Goal: Information Seeking & Learning: Find contact information

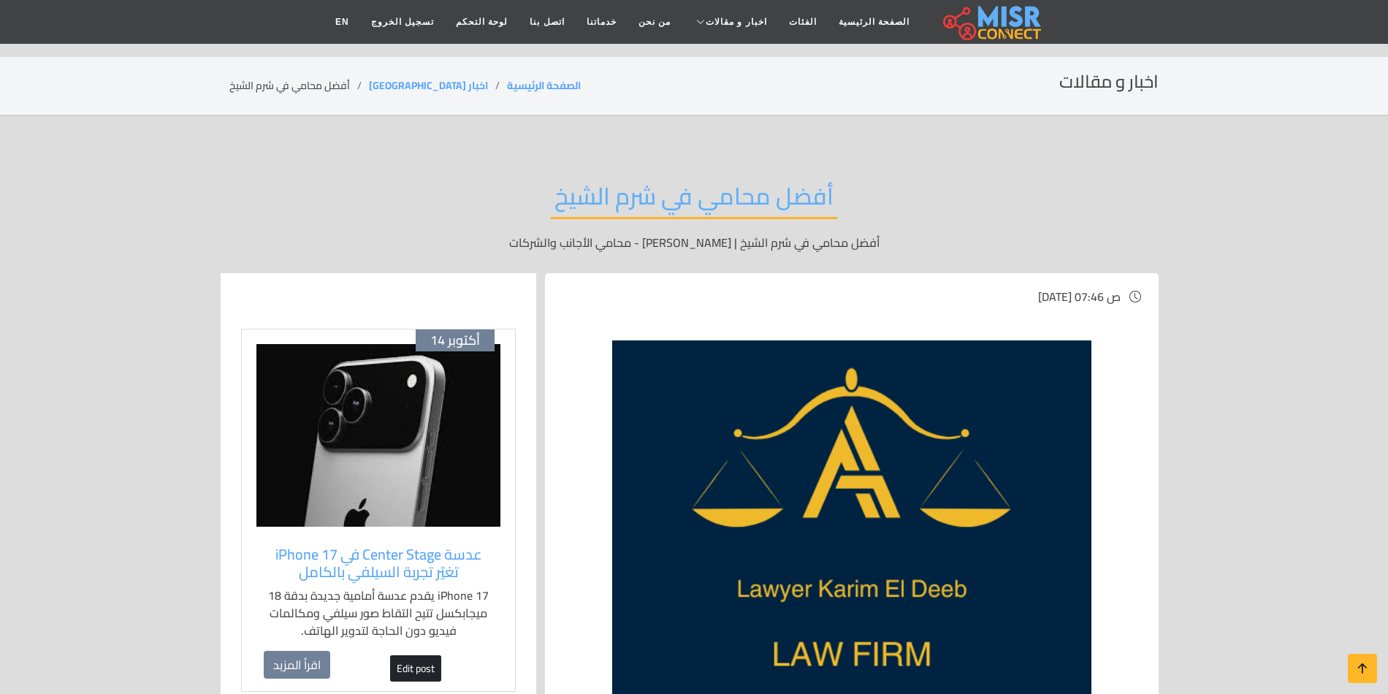
scroll to position [292, 0]
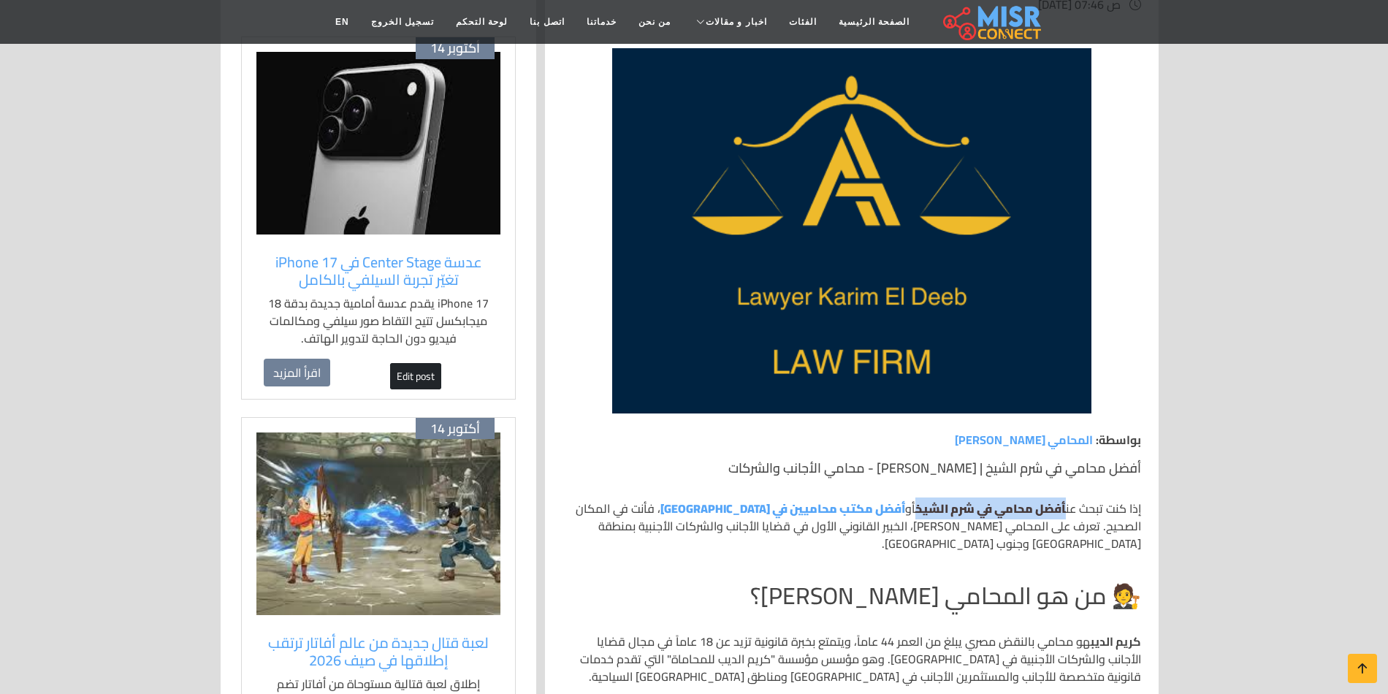
drag, startPoint x: 1061, startPoint y: 508, endPoint x: 909, endPoint y: 513, distance: 152.7
click at [909, 513] on p "إذا كنت تبحث عن أفضل محامي في شرم الشيخ أو أفضل مكتب محاميين في شرم الشيخ ، فأن…" at bounding box center [851, 526] width 578 height 53
copy p "أفضل محامي في شرم الشيخ"
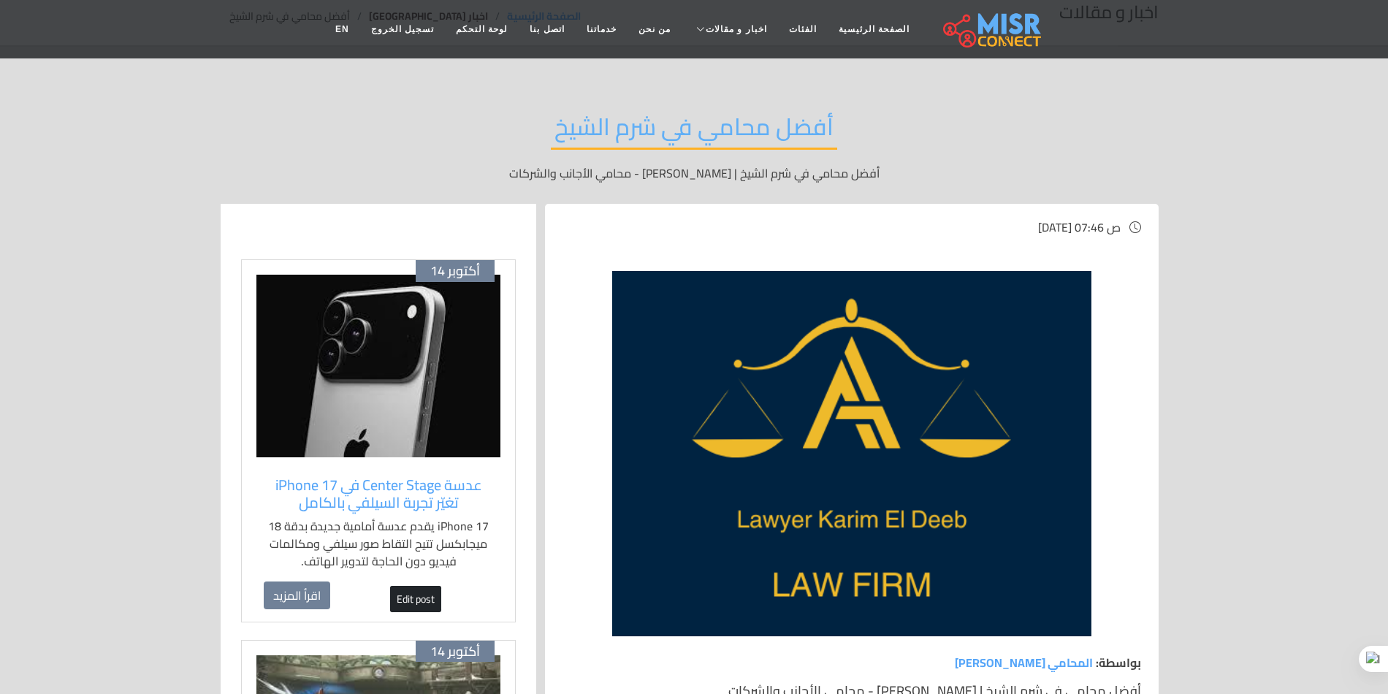
scroll to position [0, 0]
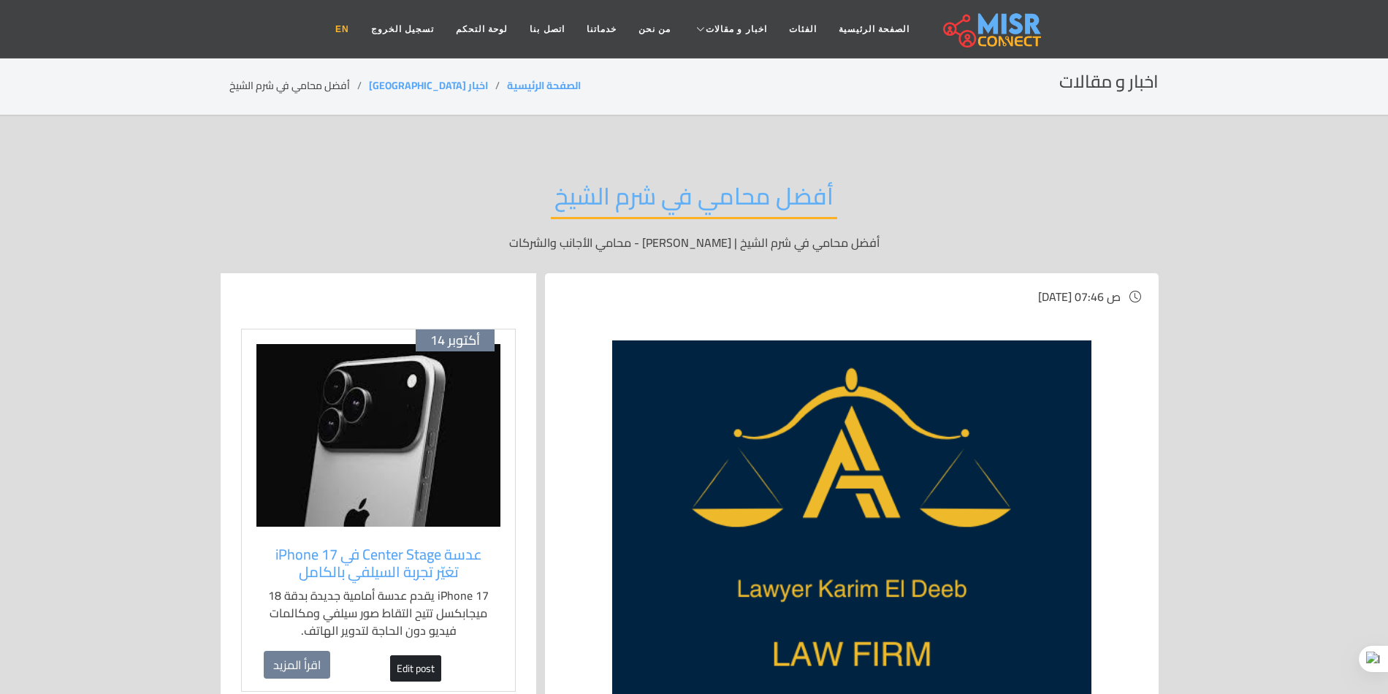
click at [360, 28] on link "EN" at bounding box center [342, 29] width 36 height 28
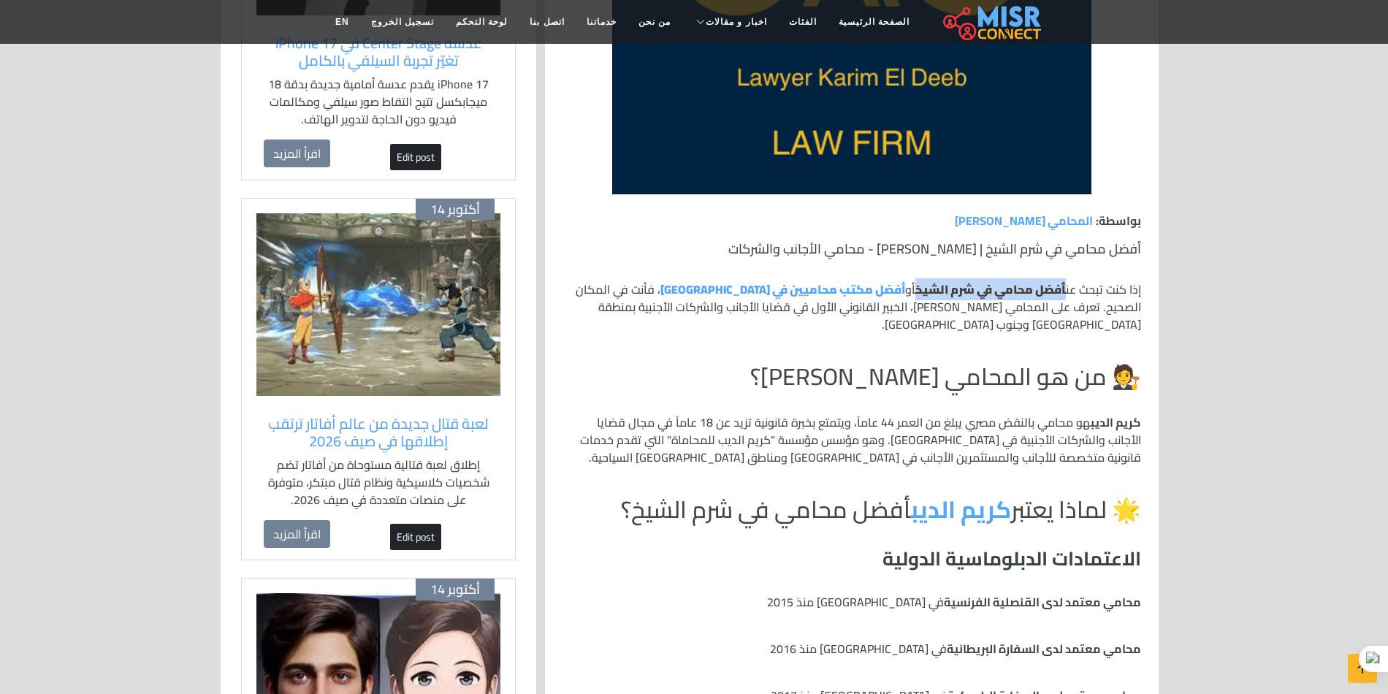
copy p "أفضل محامي في شرم الشيخ"
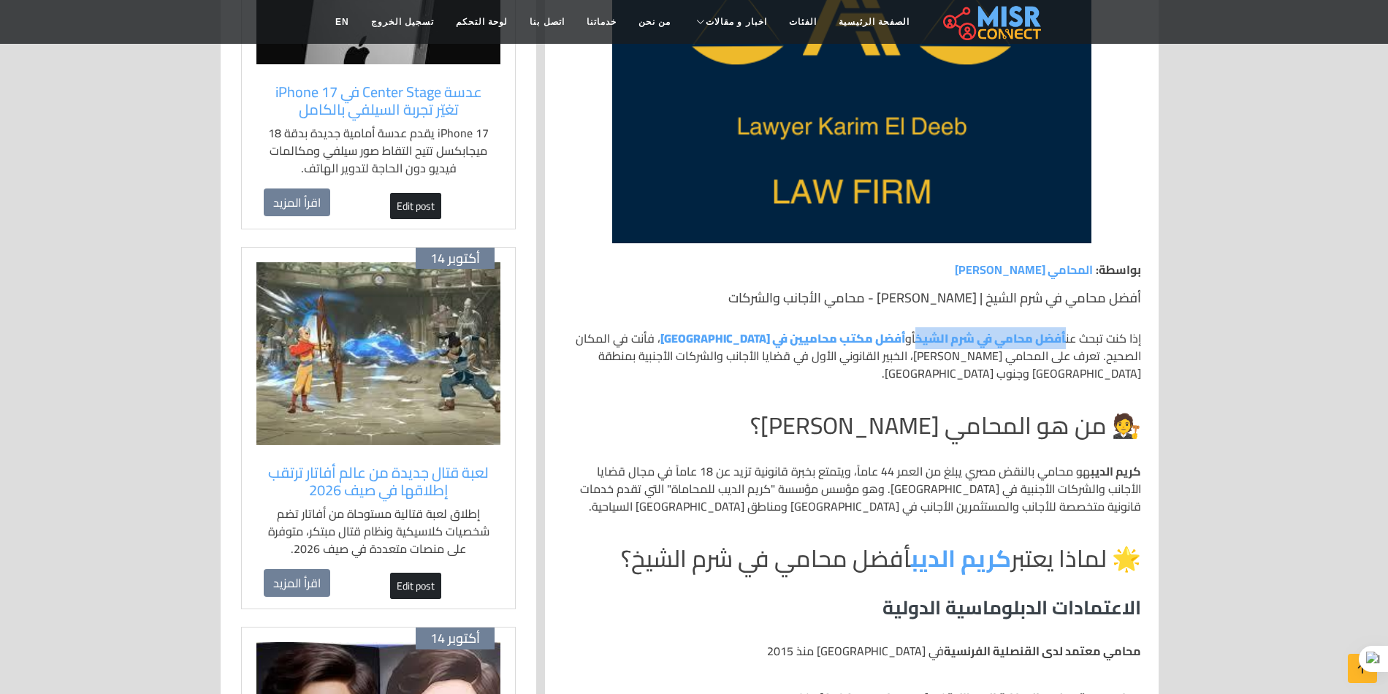
scroll to position [438, 0]
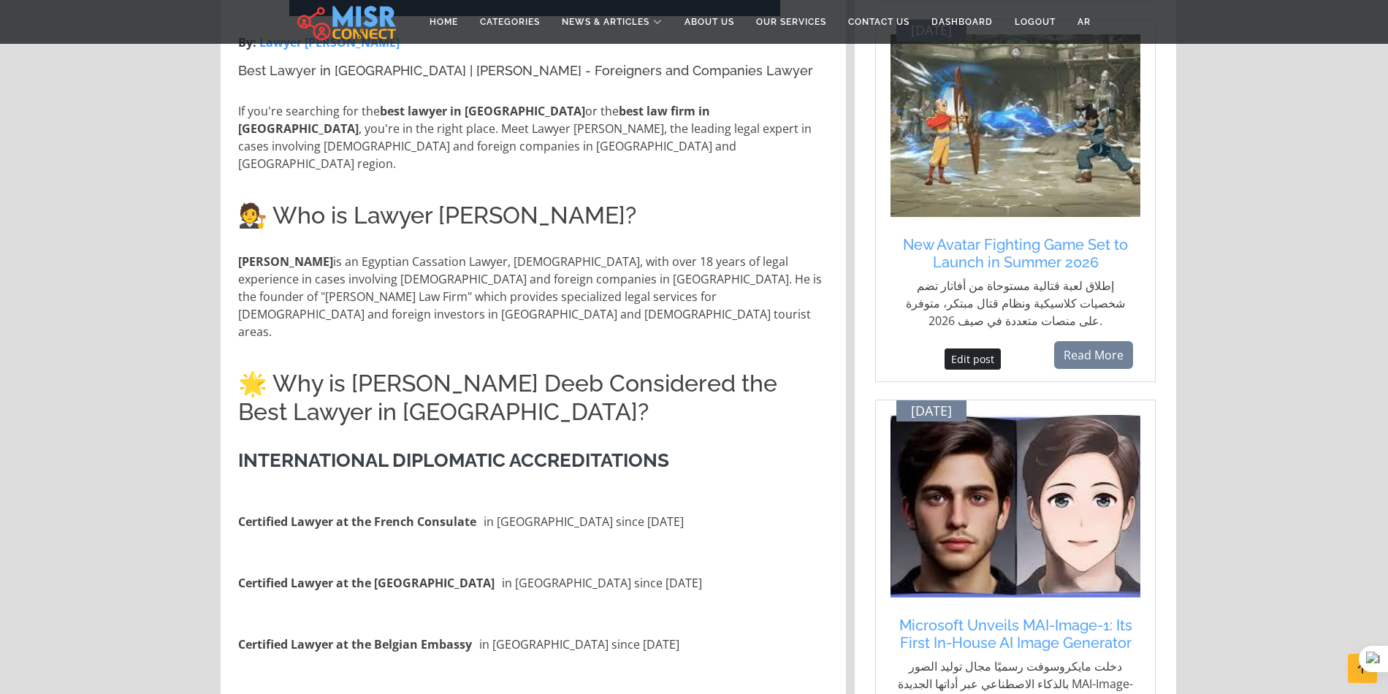
scroll to position [678, 0]
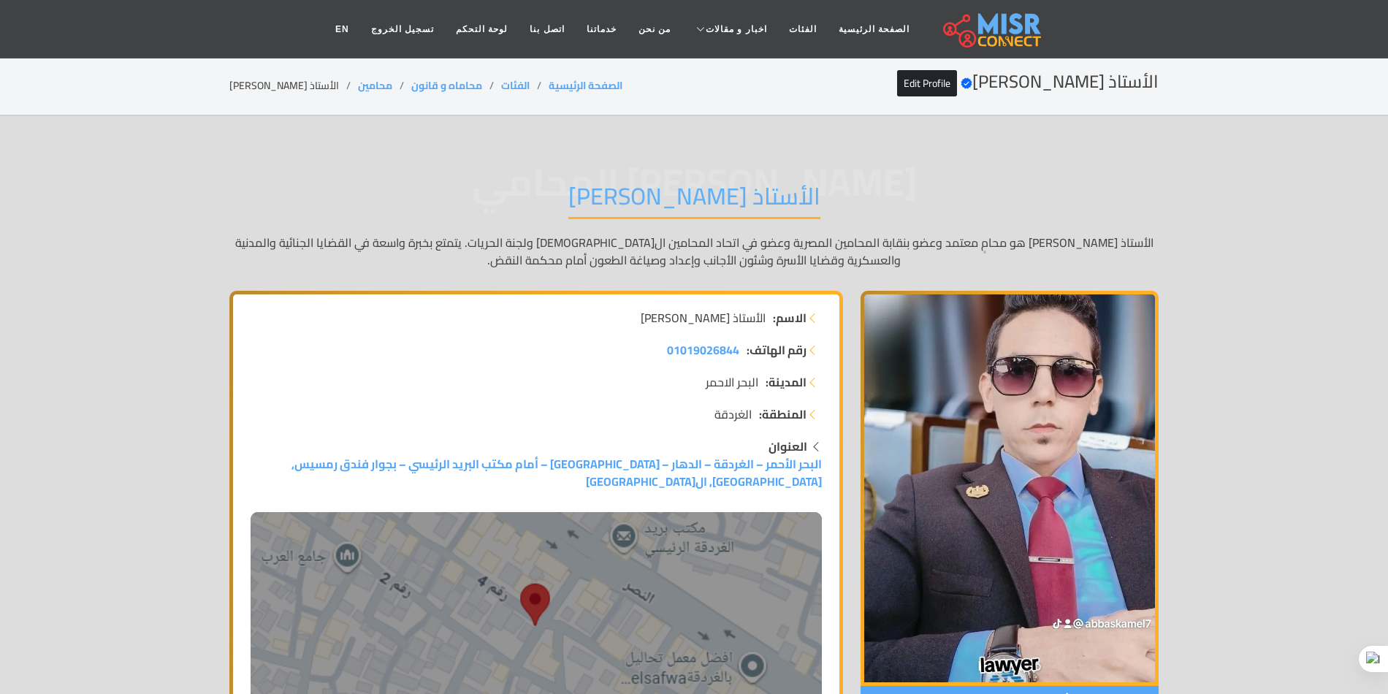
drag, startPoint x: 0, startPoint y: 0, endPoint x: 1395, endPoint y: 17, distance: 1395.1
click at [841, 26] on link "الصفحة الرئيسية" at bounding box center [874, 29] width 93 height 28
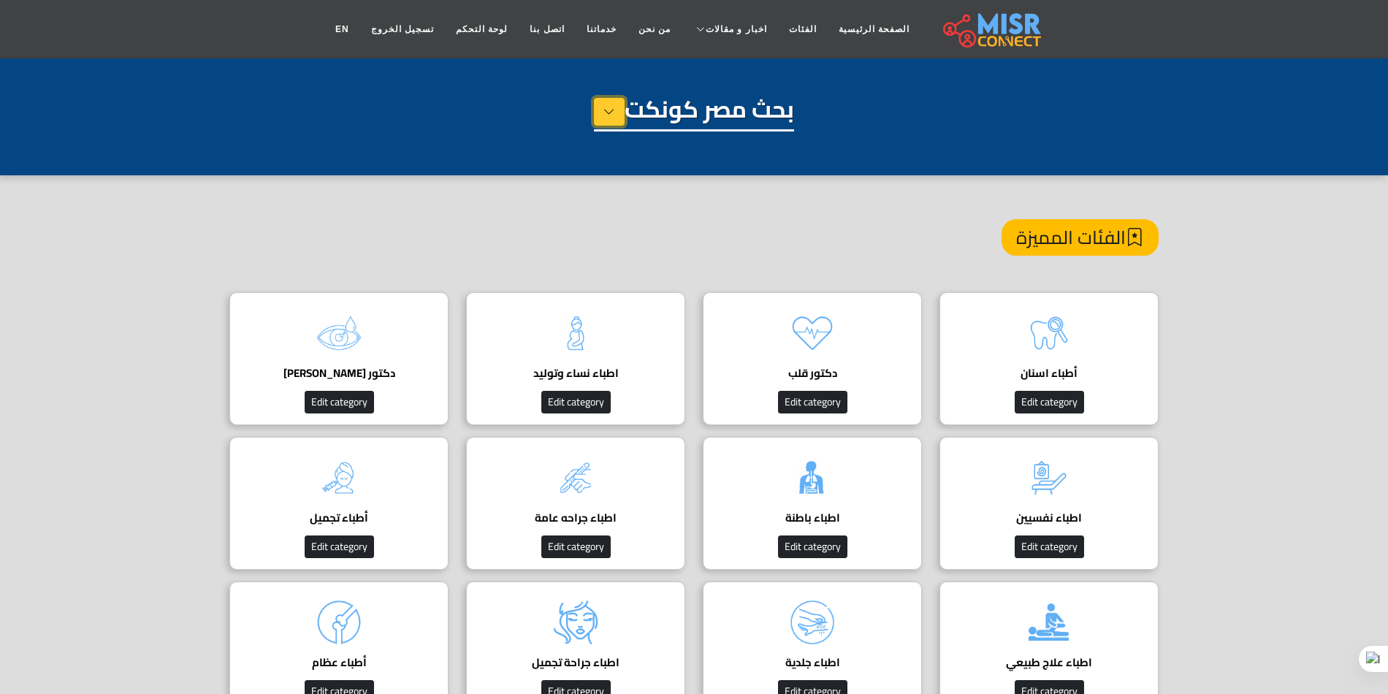
click at [615, 123] on button at bounding box center [609, 112] width 31 height 28
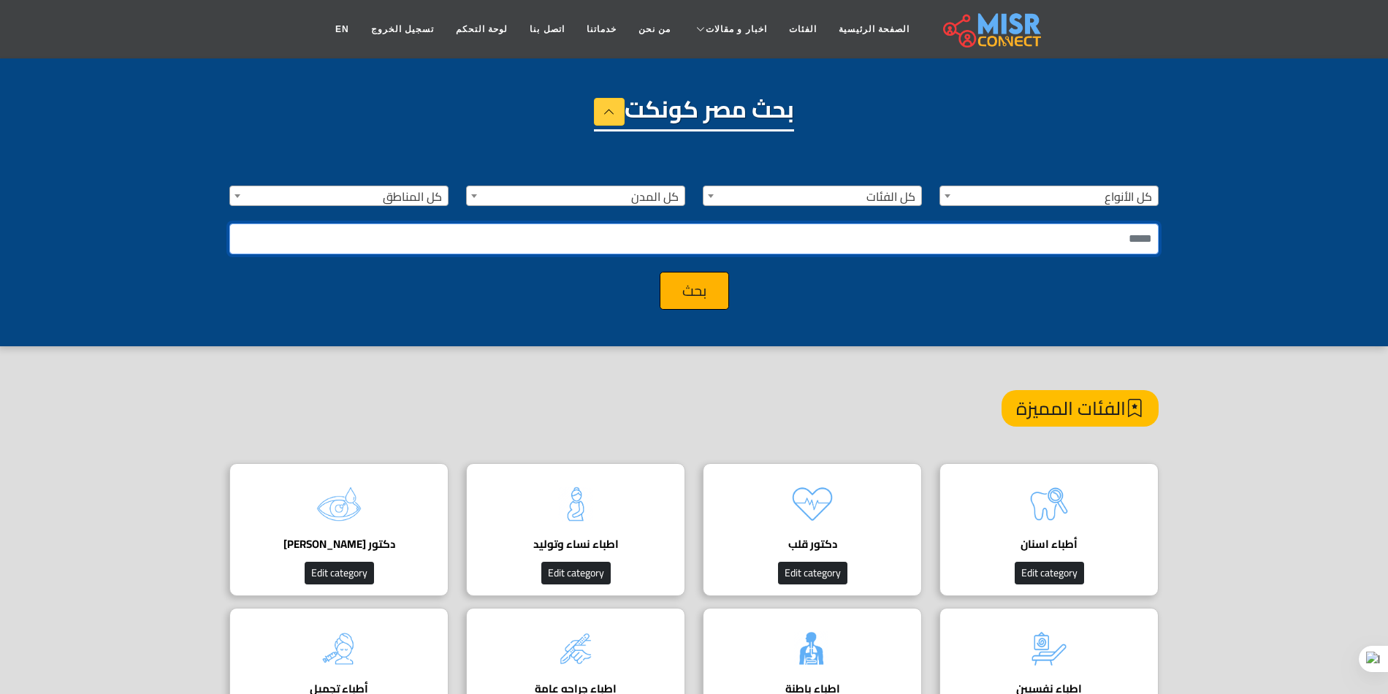
click at [819, 223] on input "text" at bounding box center [693, 238] width 929 height 31
click at [819, 231] on input "text" at bounding box center [693, 238] width 929 height 31
type input "*******"
type input "**********"
click at [660, 272] on button "بحث" at bounding box center [694, 291] width 69 height 38
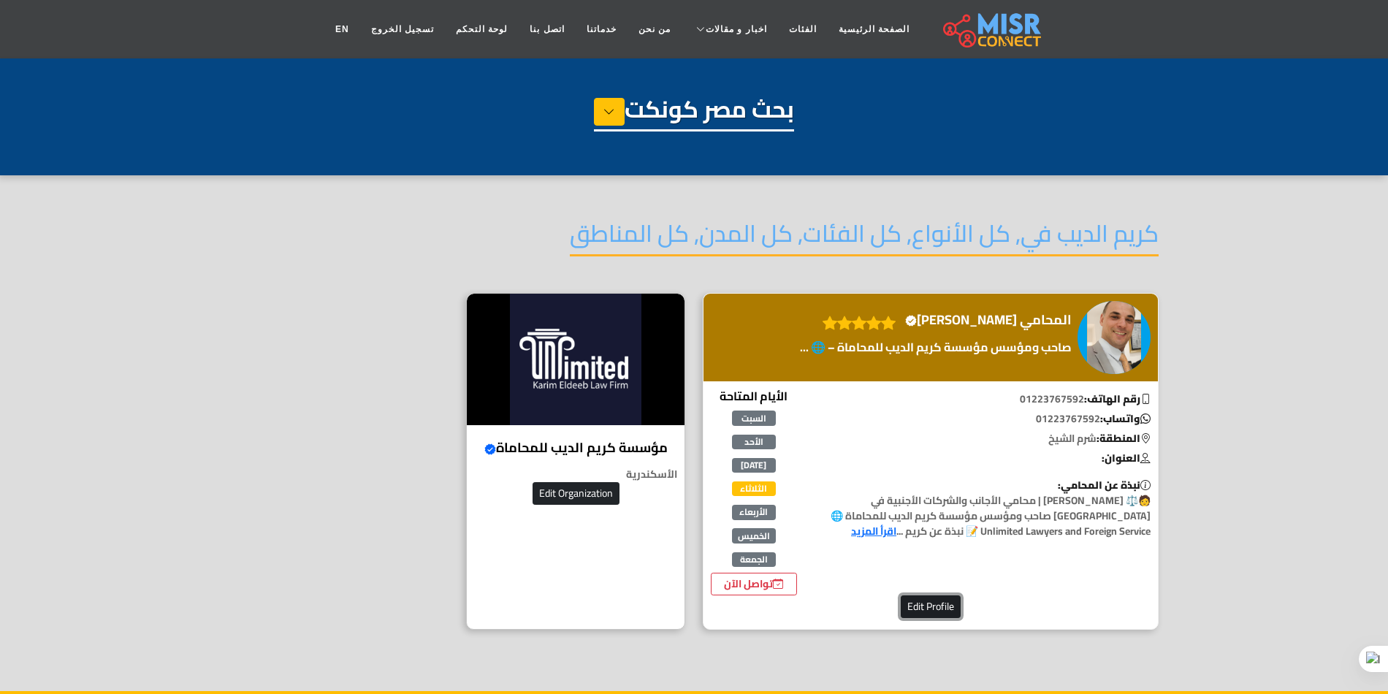
click at [930, 605] on button "Edit Profile" at bounding box center [931, 606] width 60 height 23
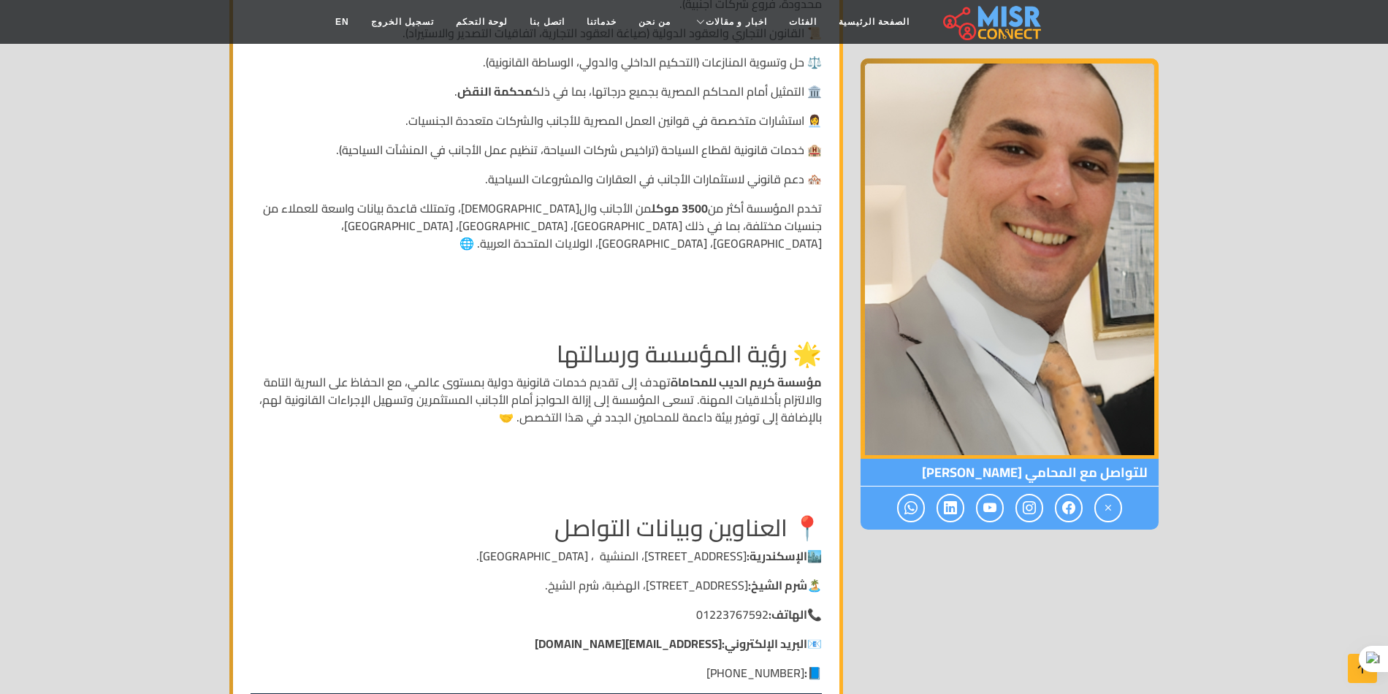
scroll to position [1972, 0]
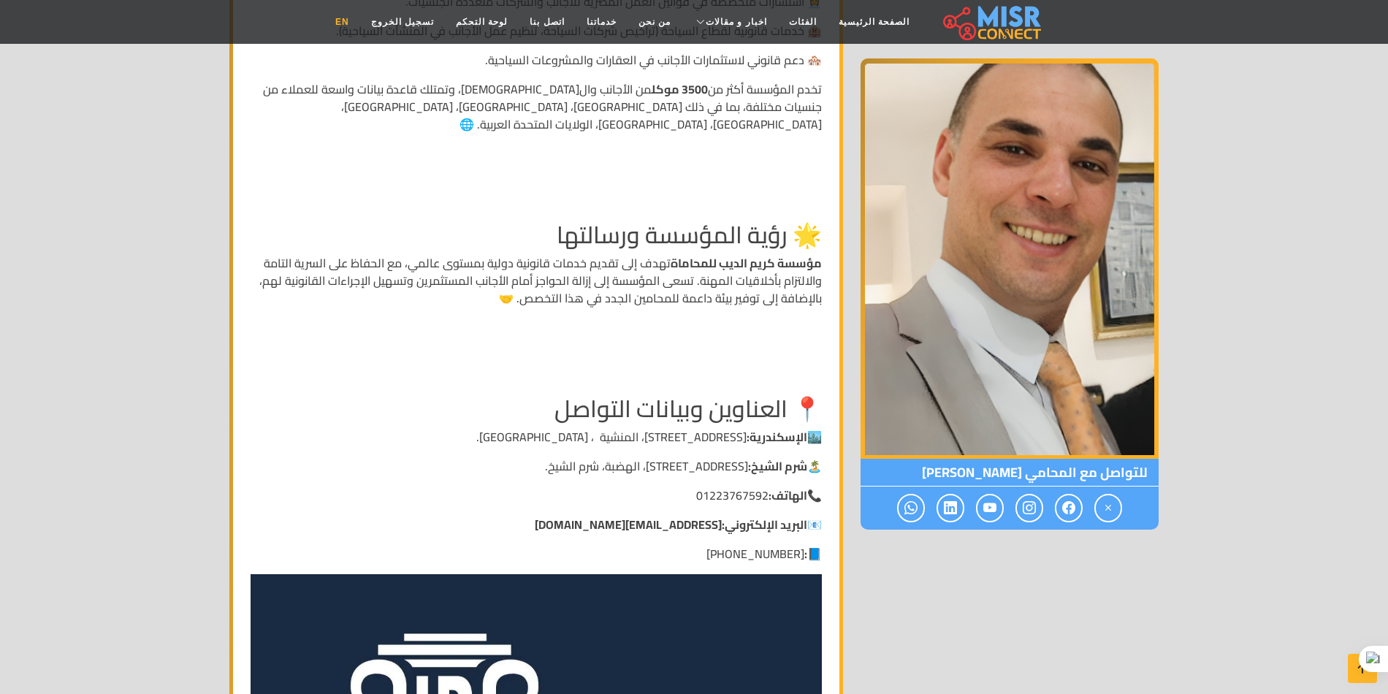
click at [360, 19] on link "EN" at bounding box center [342, 22] width 36 height 28
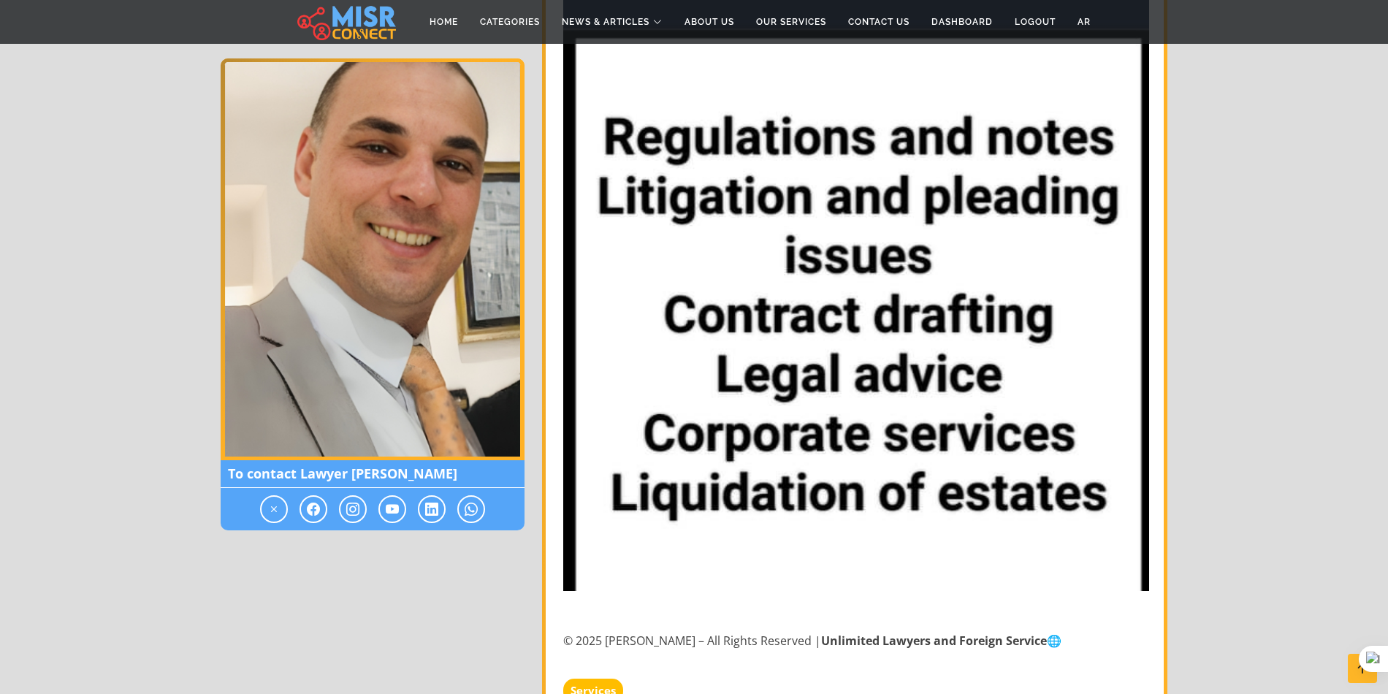
scroll to position [4853, 0]
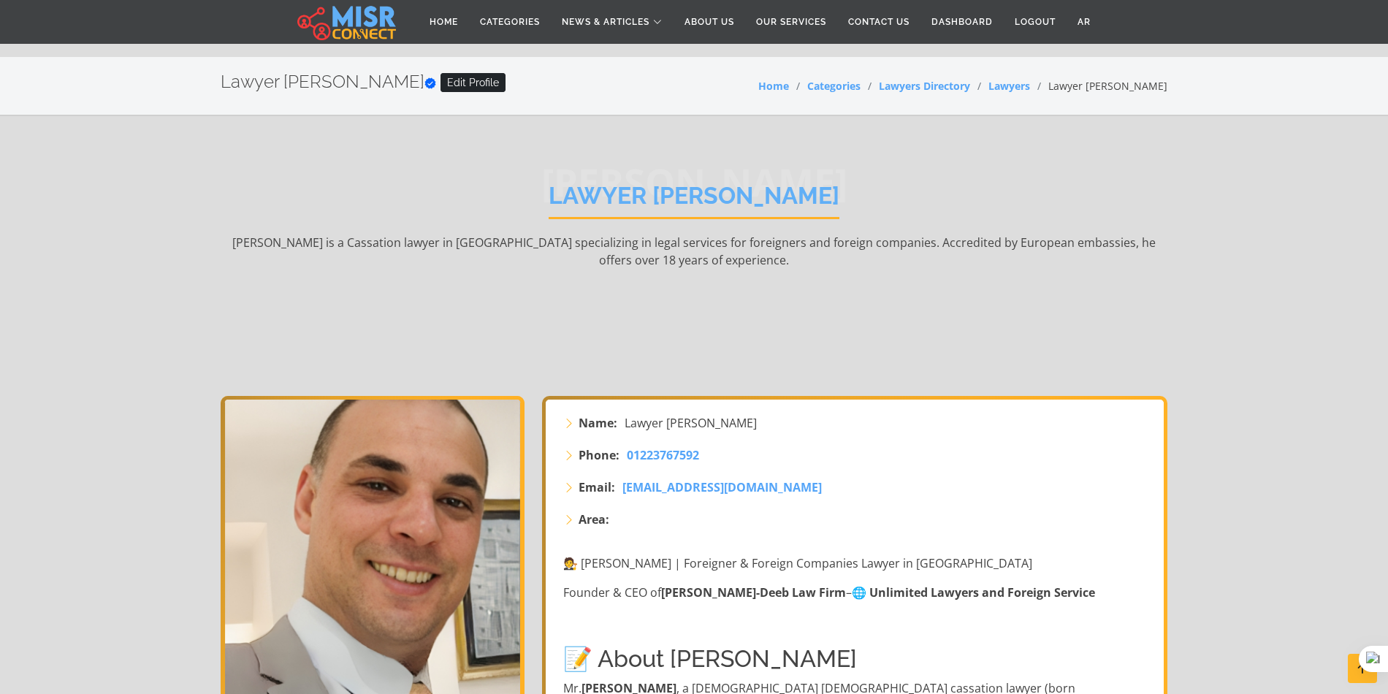
scroll to position [4853, 0]
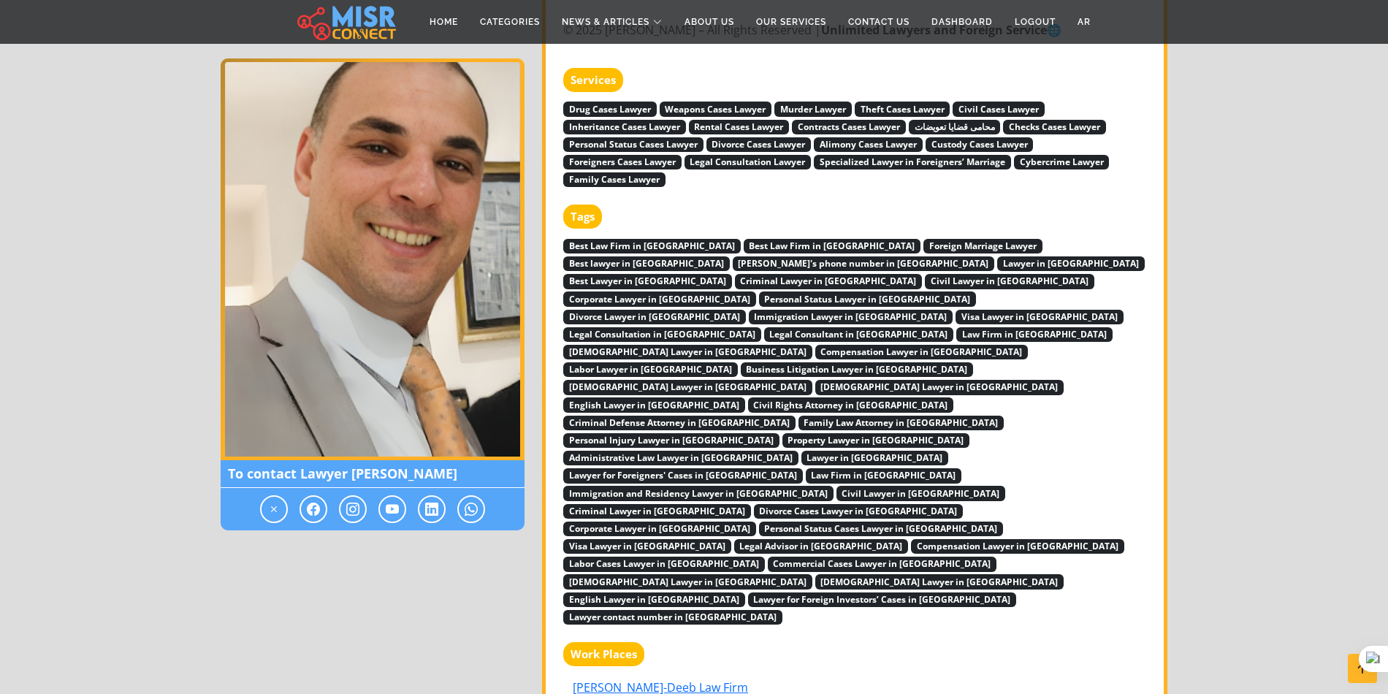
click at [953, 310] on span "Immigration Lawyer in [GEOGRAPHIC_DATA]" at bounding box center [851, 317] width 205 height 15
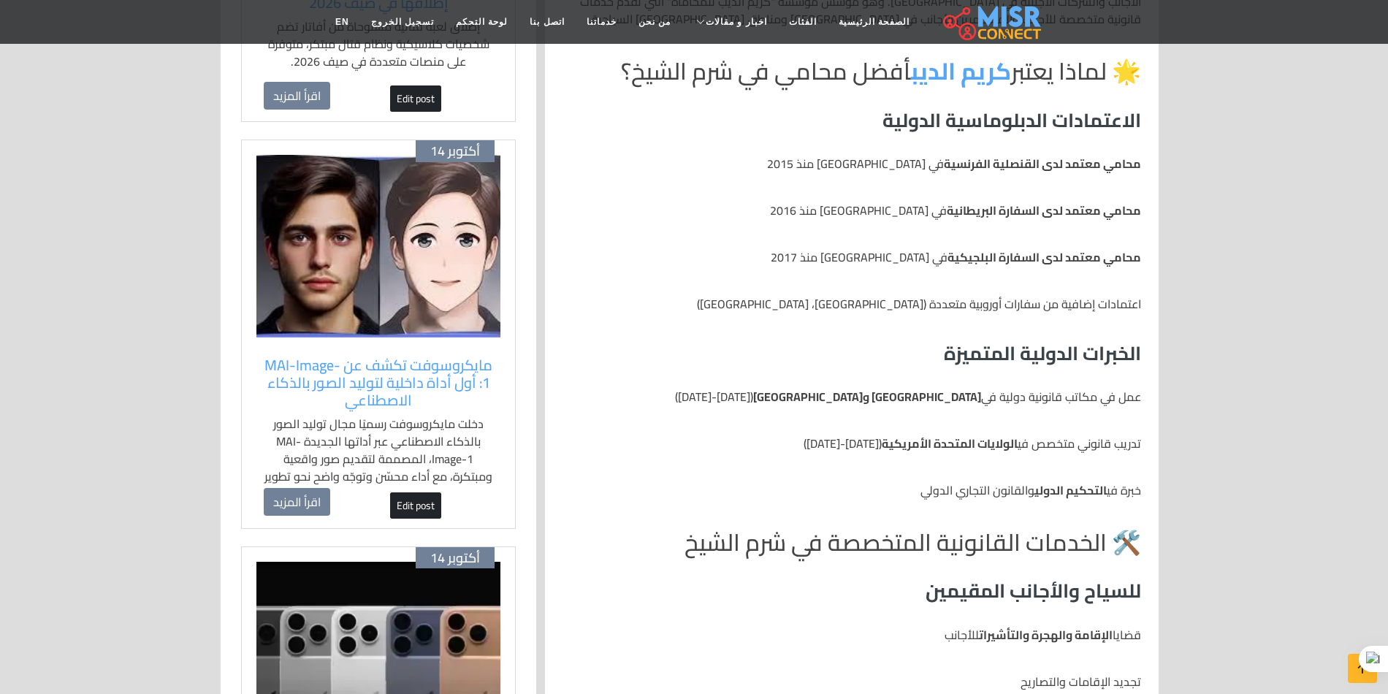
scroll to position [1169, 0]
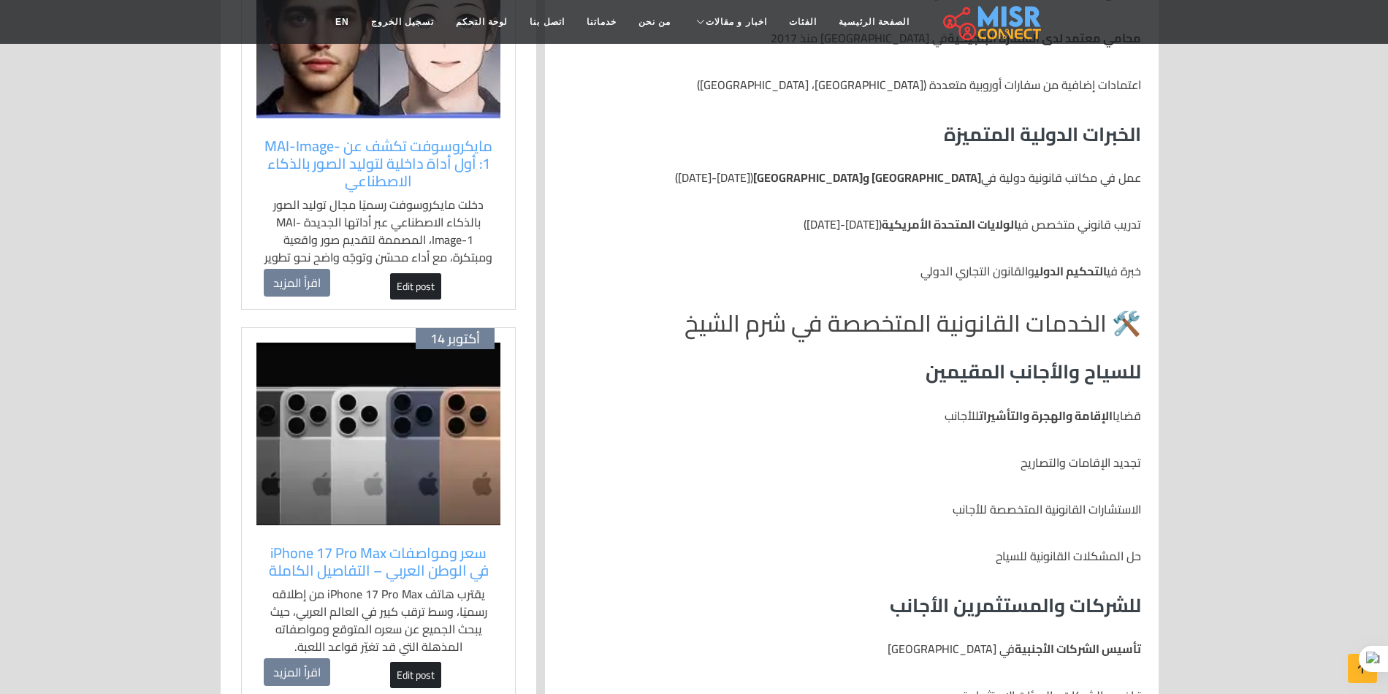
click at [1071, 332] on h2 "🛠️ الخدمات القانونية المتخصصة في شرم الشيخ" at bounding box center [851, 323] width 578 height 28
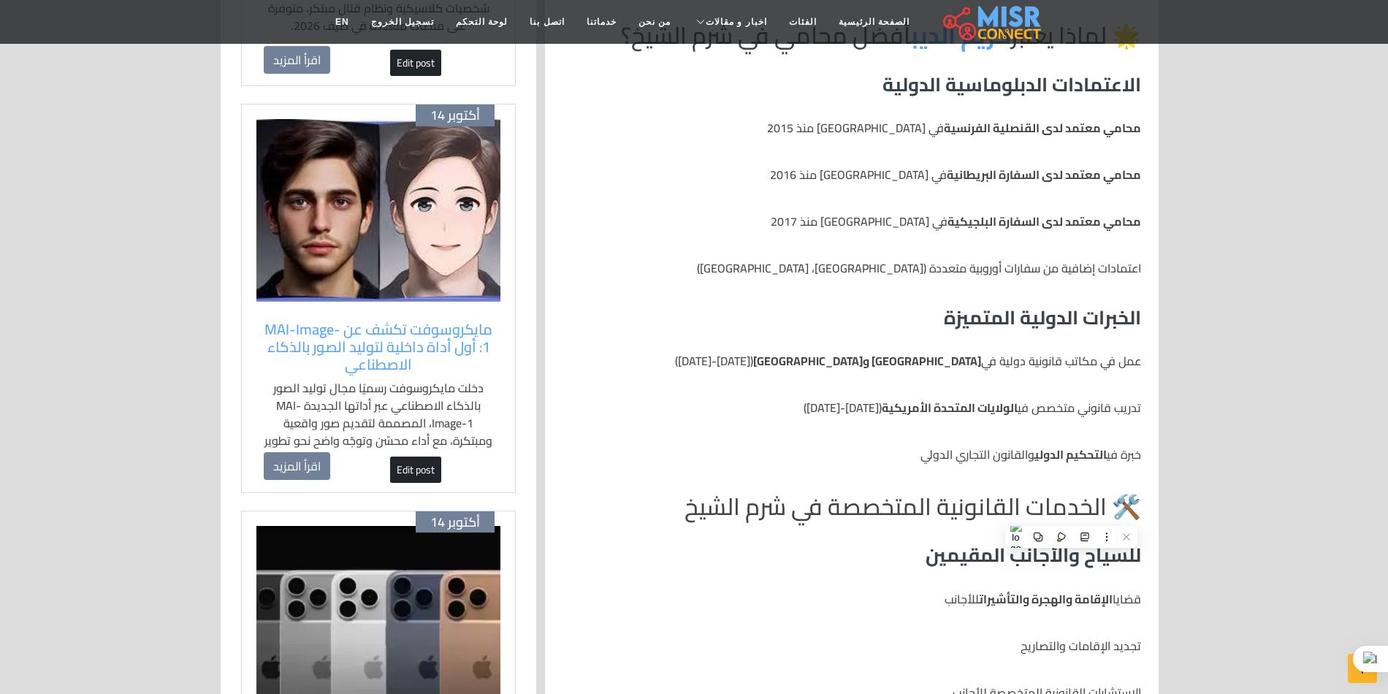
scroll to position [876, 0]
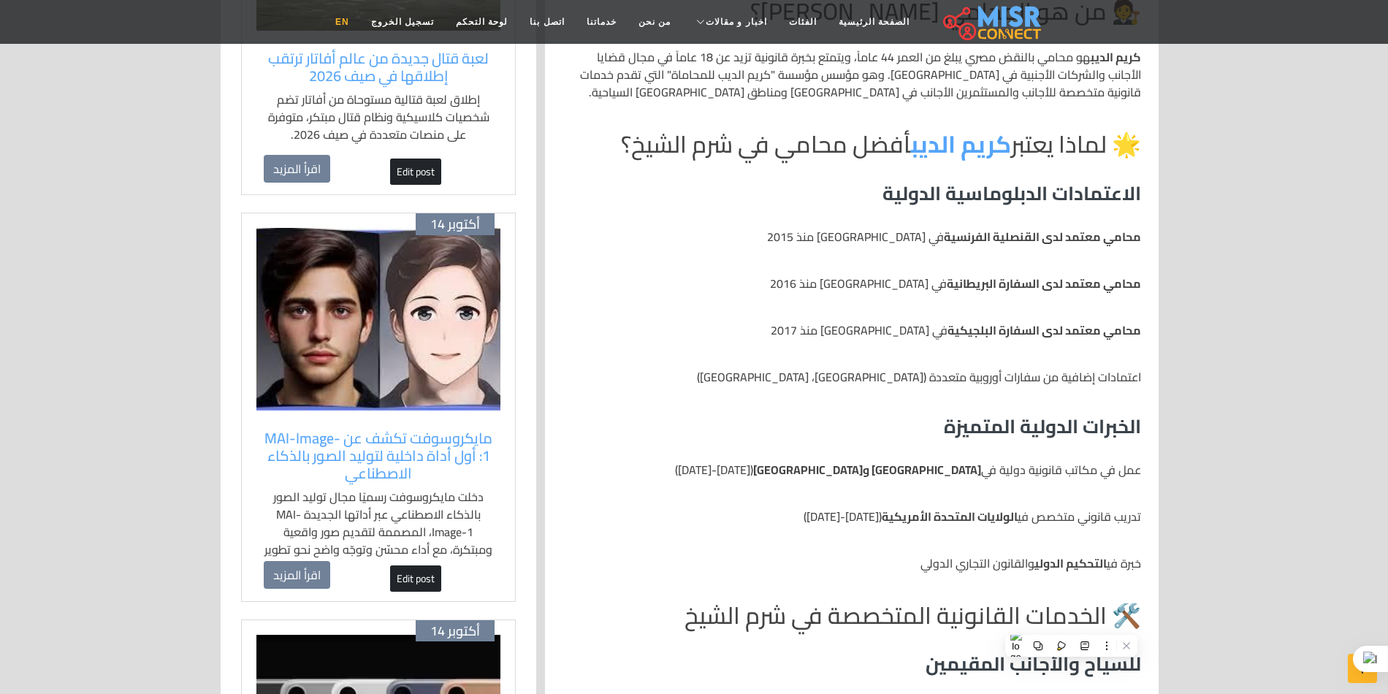
click at [360, 20] on link "EN" at bounding box center [342, 22] width 36 height 28
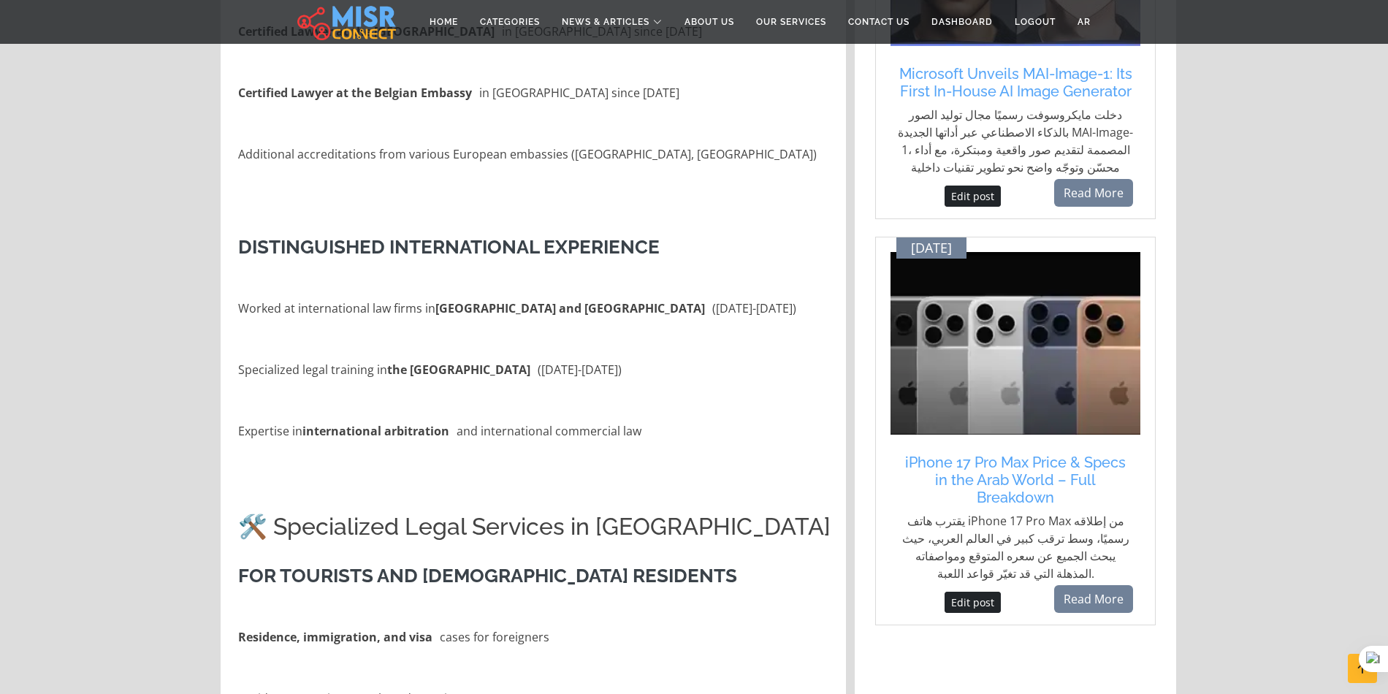
scroll to position [1242, 0]
click at [352, 512] on h2 "🛠️ Specialized Legal Services in Sharm El Sheikh" at bounding box center [534, 526] width 593 height 28
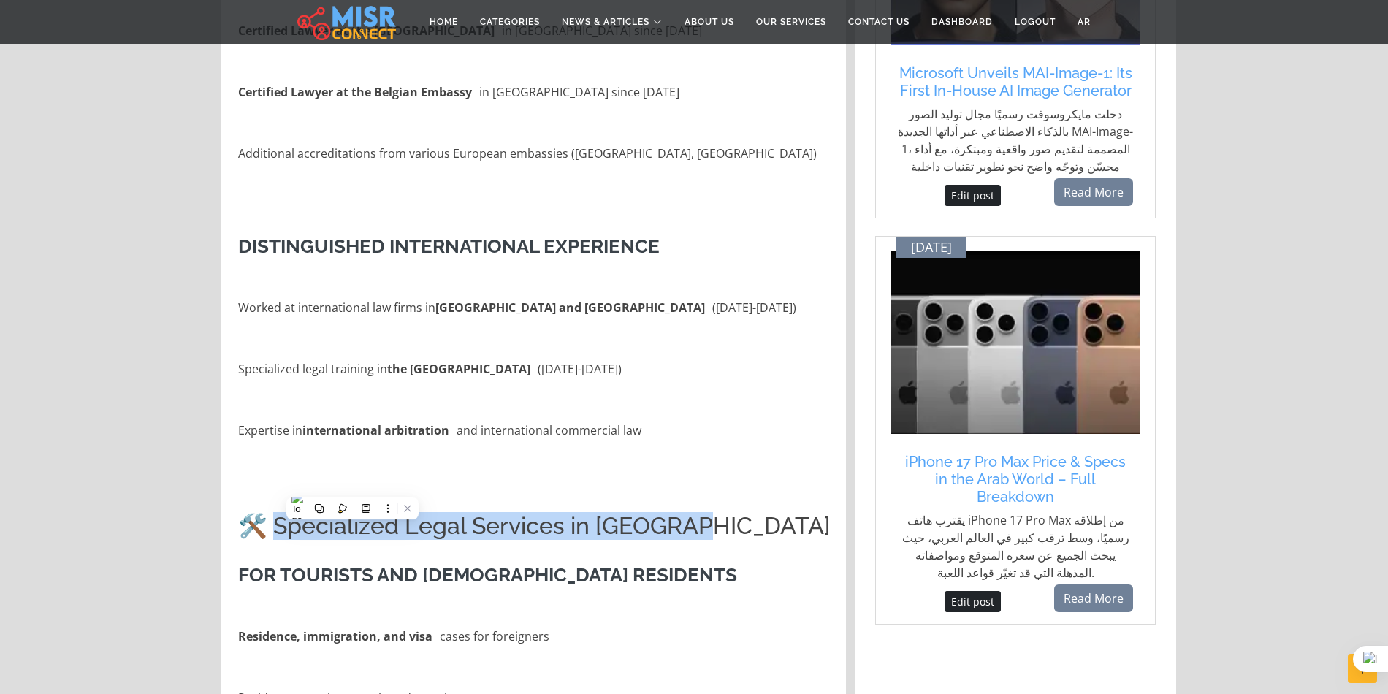
click at [685, 512] on h2 "🛠️ Specialized Legal Services in Sharm El Sheikh" at bounding box center [534, 526] width 593 height 28
click at [718, 512] on h2 "🛠️ Specialized Legal Services in Sharm El Sheikh" at bounding box center [534, 526] width 593 height 28
copy h2 "pecialized Legal Services in Sharm El Sheikh"
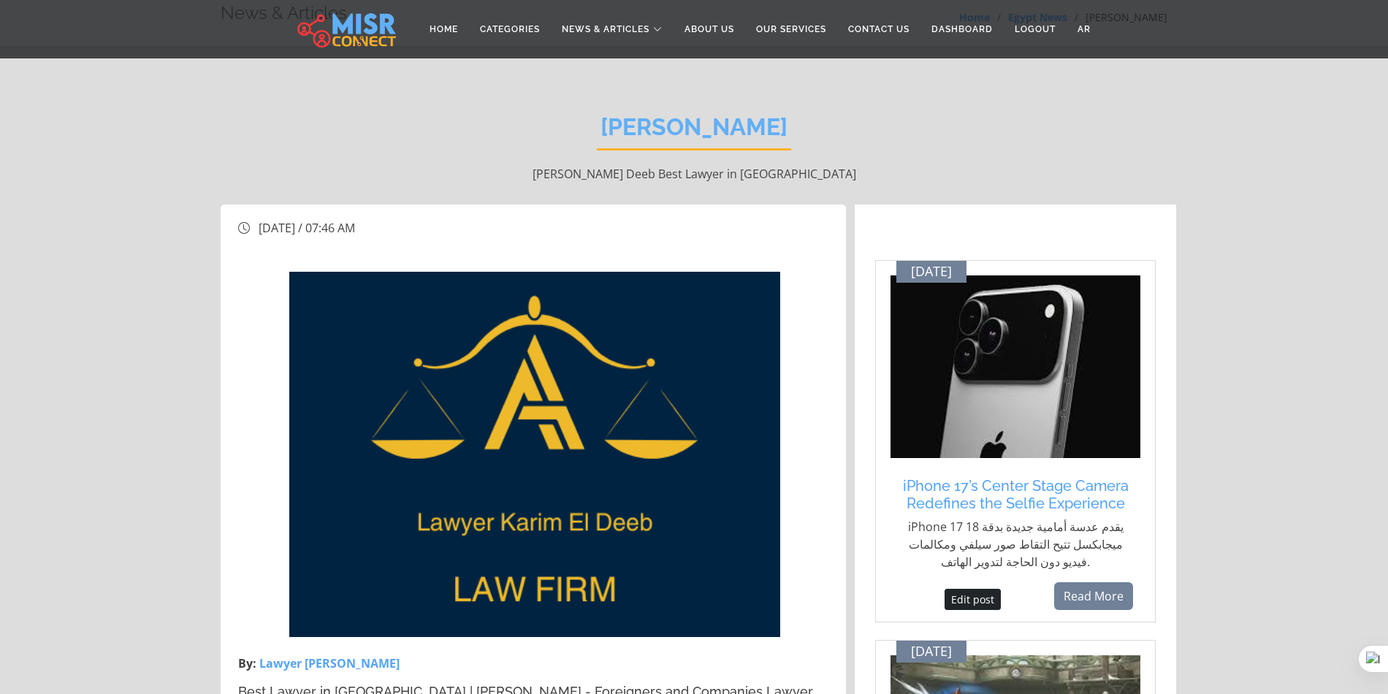
scroll to position [0, 0]
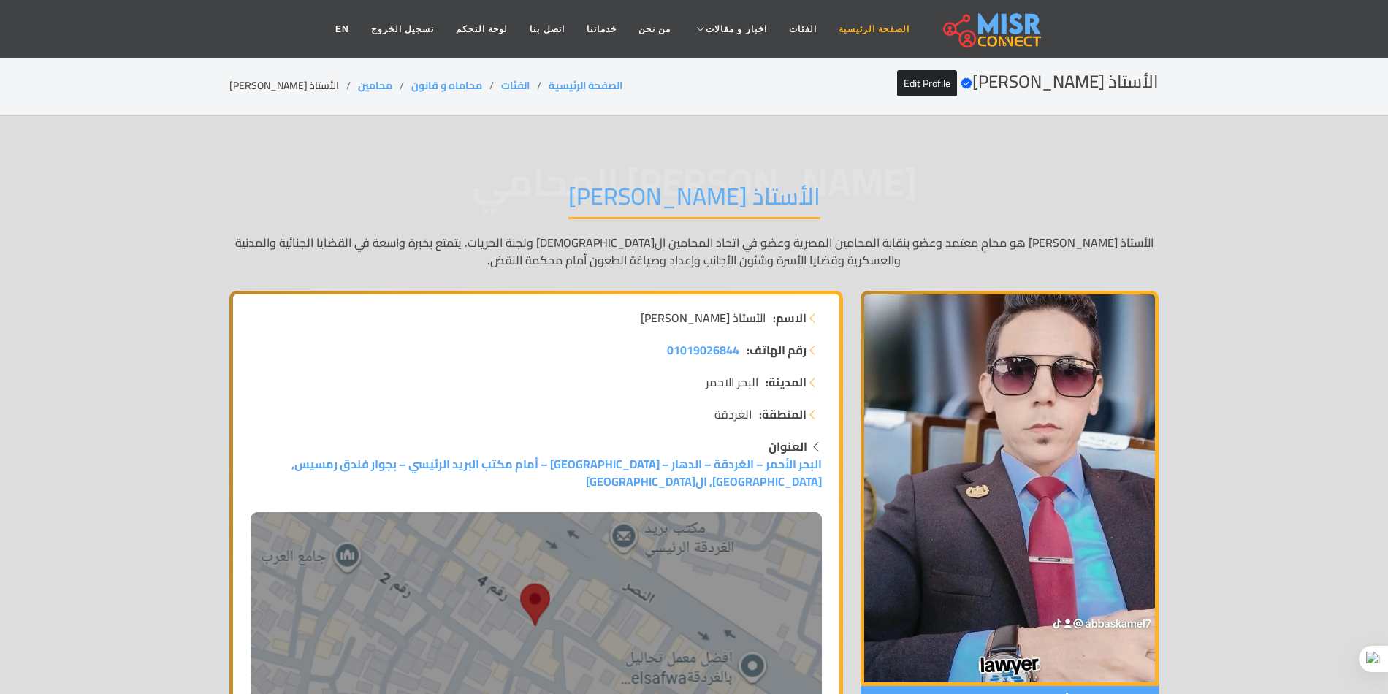
click at [853, 24] on link "الصفحة الرئيسية" at bounding box center [874, 29] width 93 height 28
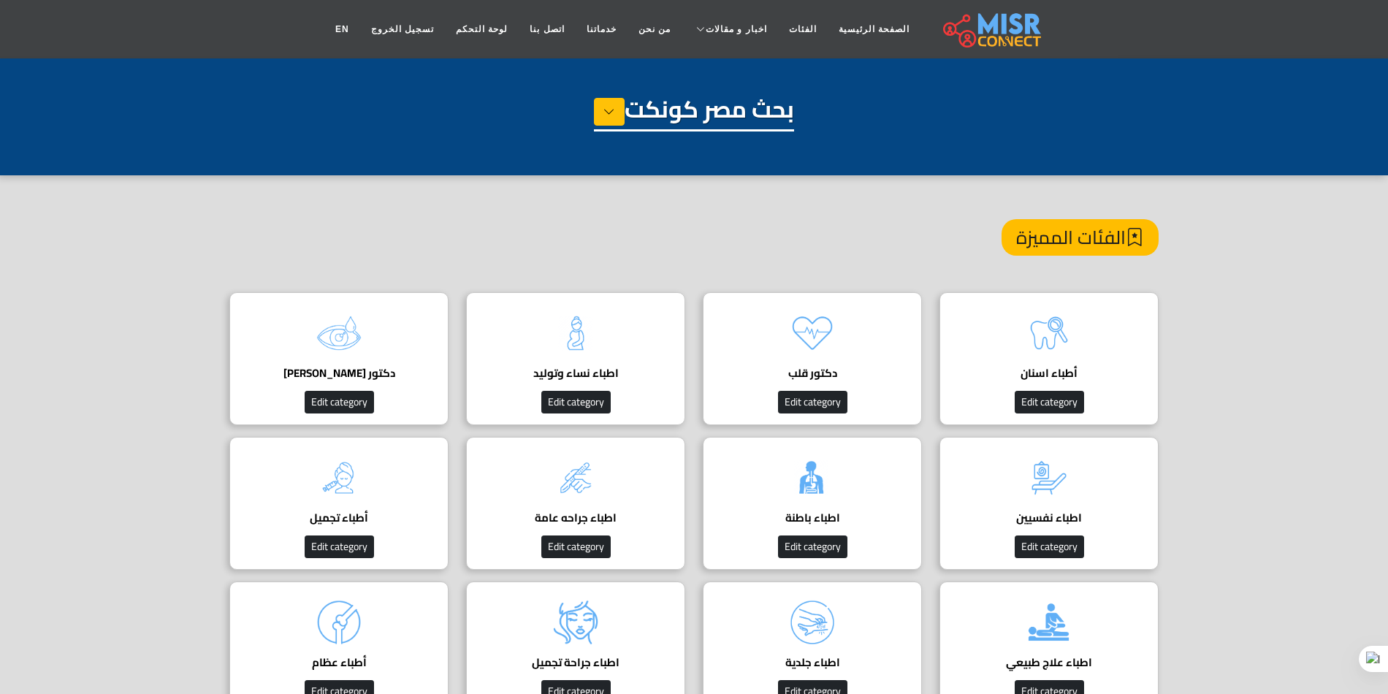
click at [675, 118] on h1 "بحث مصر كونكت" at bounding box center [694, 113] width 200 height 37
click at [610, 118] on icon at bounding box center [609, 112] width 12 height 22
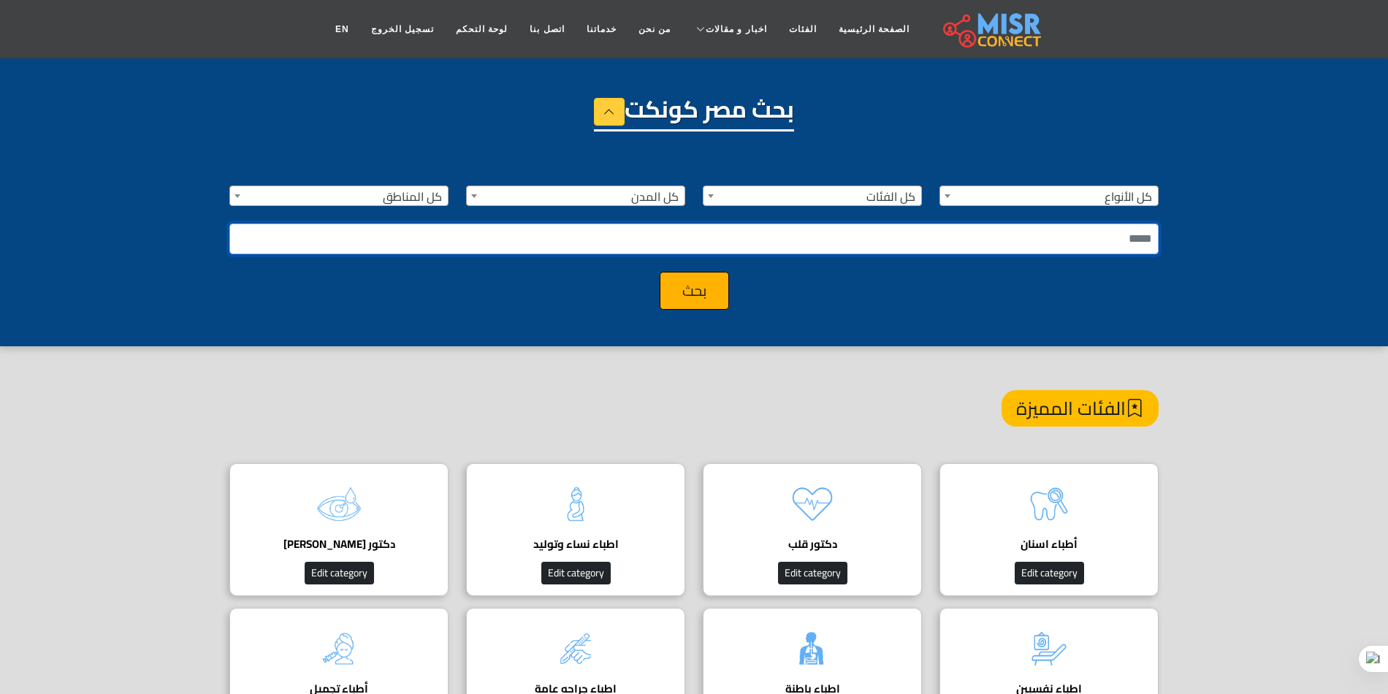
click at [852, 231] on input "text" at bounding box center [693, 238] width 929 height 31
type input "**********"
click at [660, 272] on button "بحث" at bounding box center [694, 291] width 69 height 38
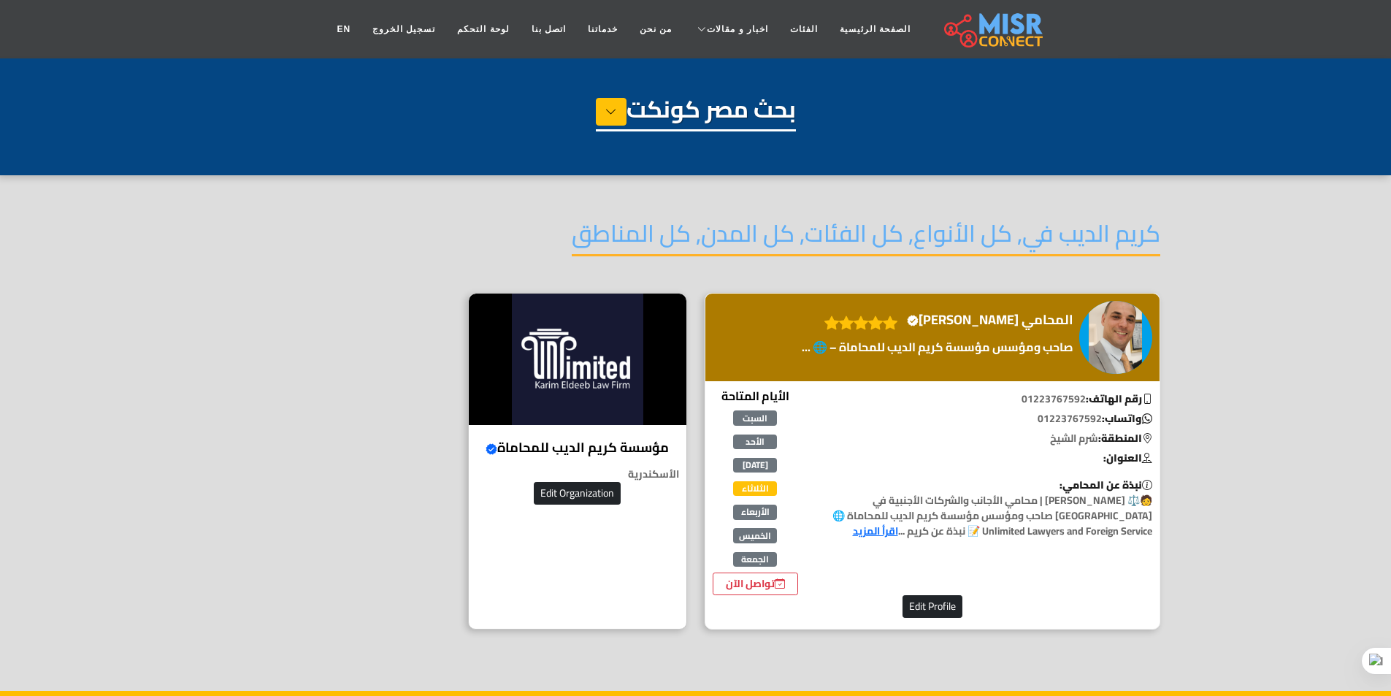
click at [1025, 314] on h4 "المحامي [PERSON_NAME] Verified account" at bounding box center [990, 320] width 167 height 16
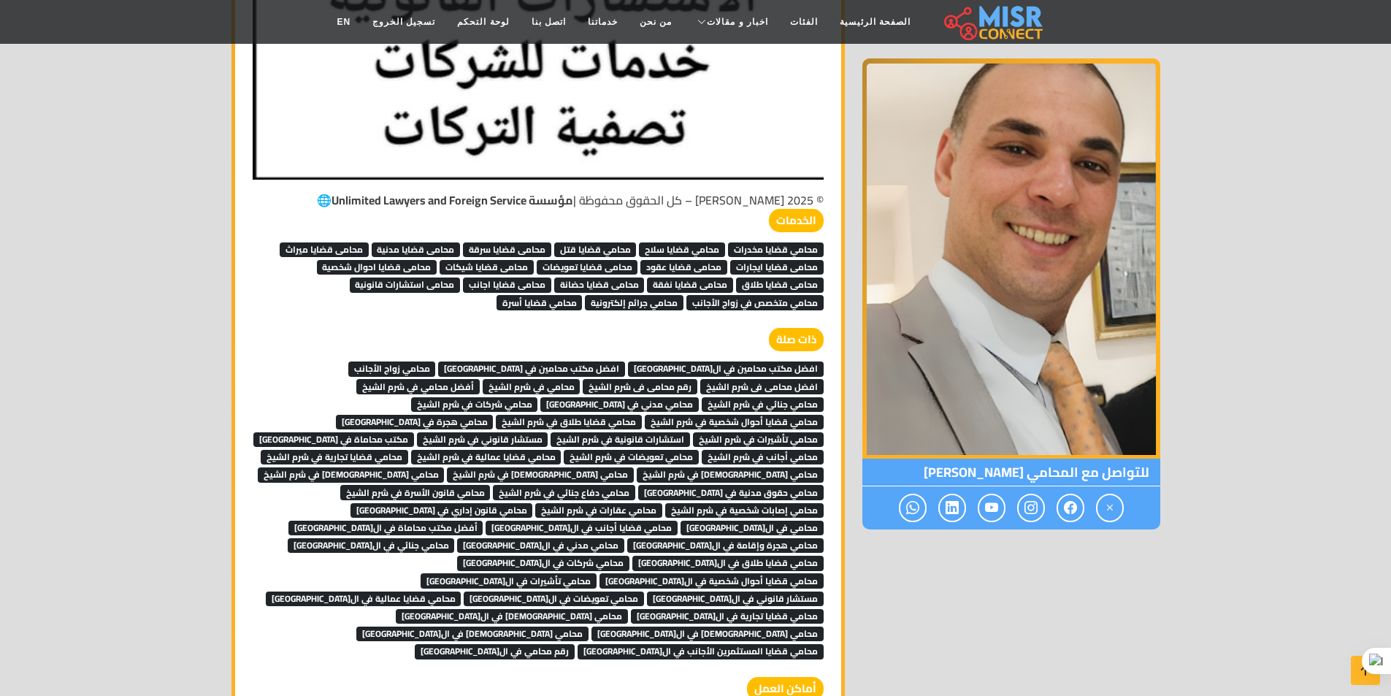
scroll to position [4163, 0]
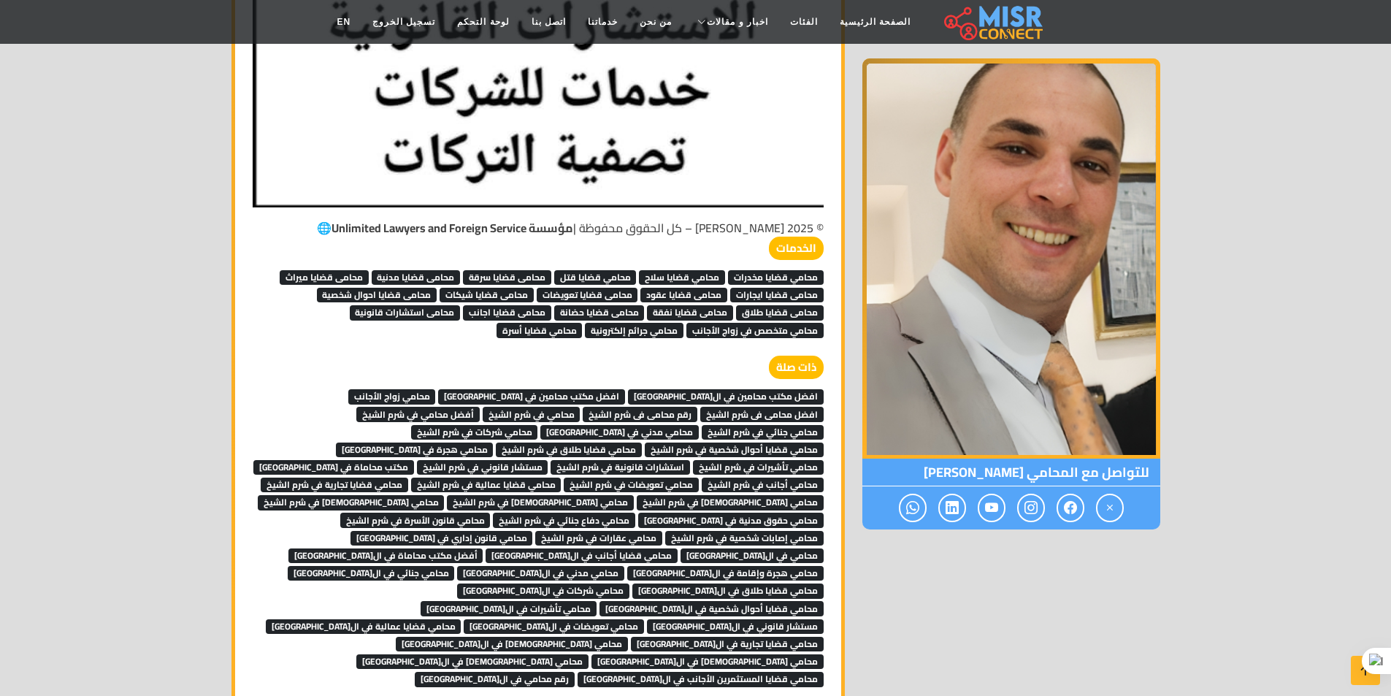
click at [562, 478] on span "محامي قضايا عمالية في شرم الشيخ" at bounding box center [486, 485] width 150 height 15
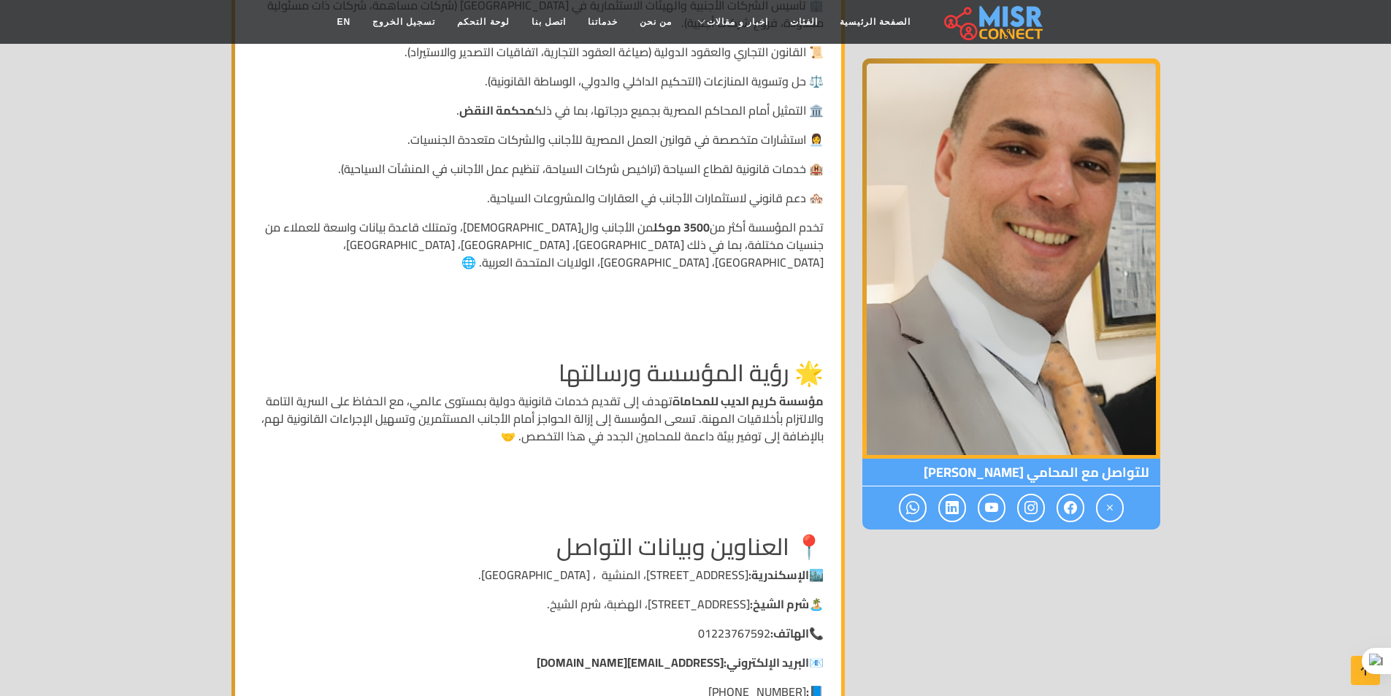
scroll to position [4075, 0]
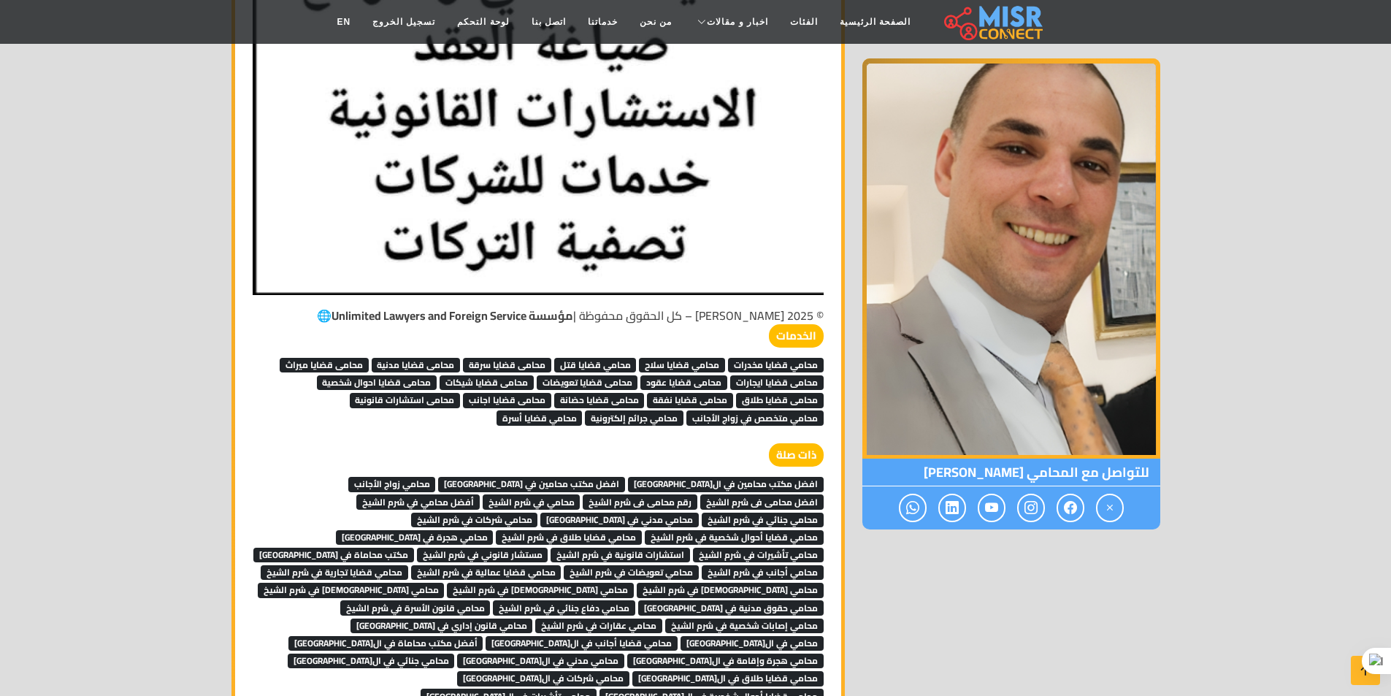
click at [762, 410] on span "محامي متخصص في زواج الأجانب" at bounding box center [755, 417] width 137 height 15
